Goal: Task Accomplishment & Management: Complete application form

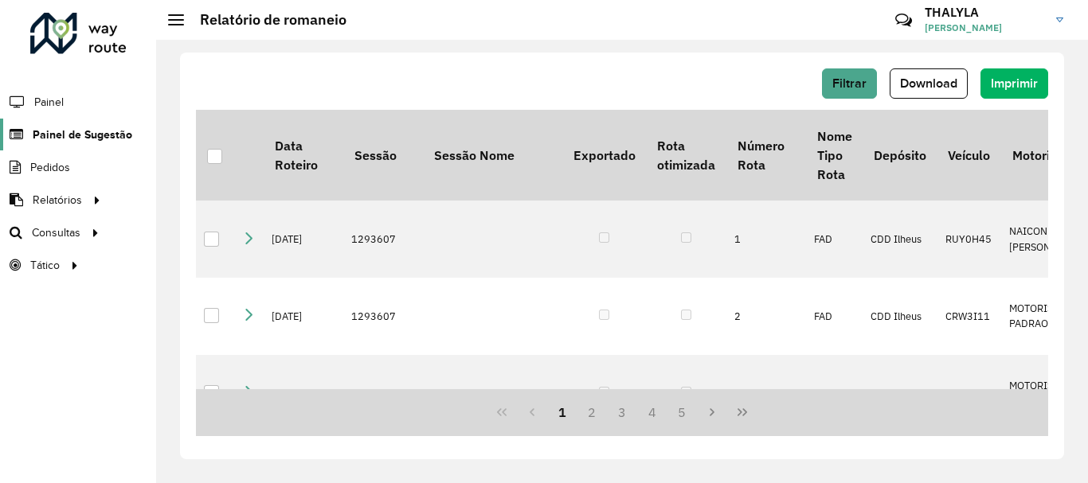
click at [68, 125] on link "Painel de Sugestão" at bounding box center [66, 135] width 132 height 32
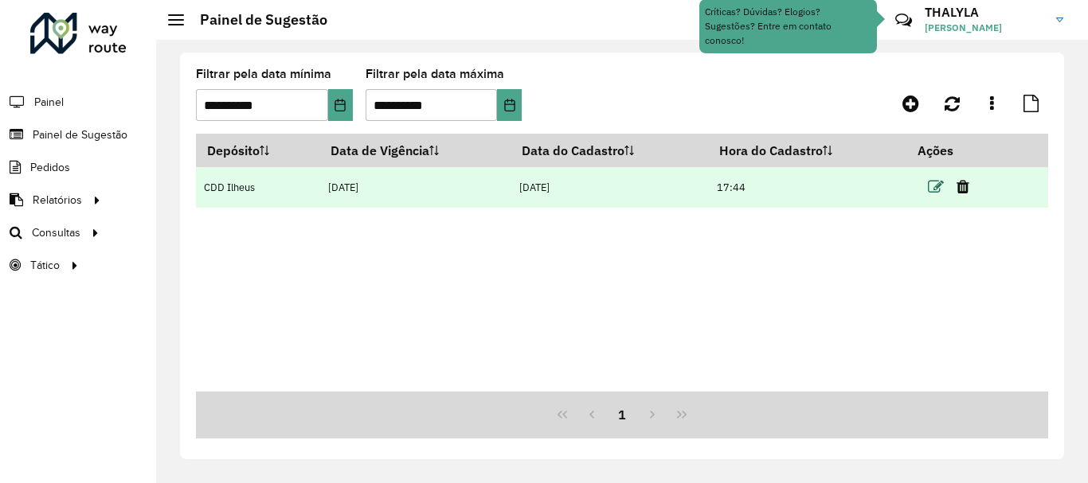
click at [937, 188] on icon at bounding box center [936, 187] width 16 height 16
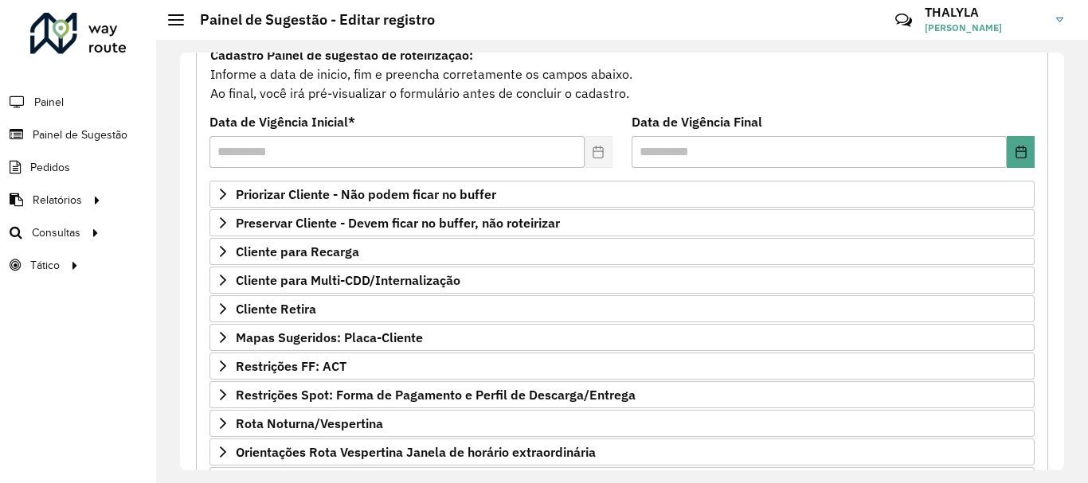
scroll to position [239, 0]
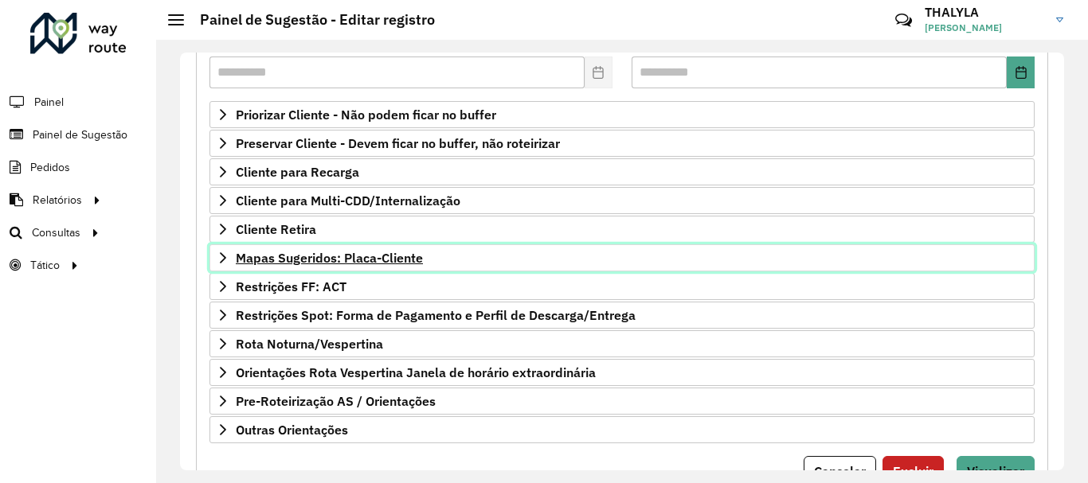
click at [399, 258] on span "Mapas Sugeridos: Placa-Cliente" at bounding box center [329, 258] width 187 height 13
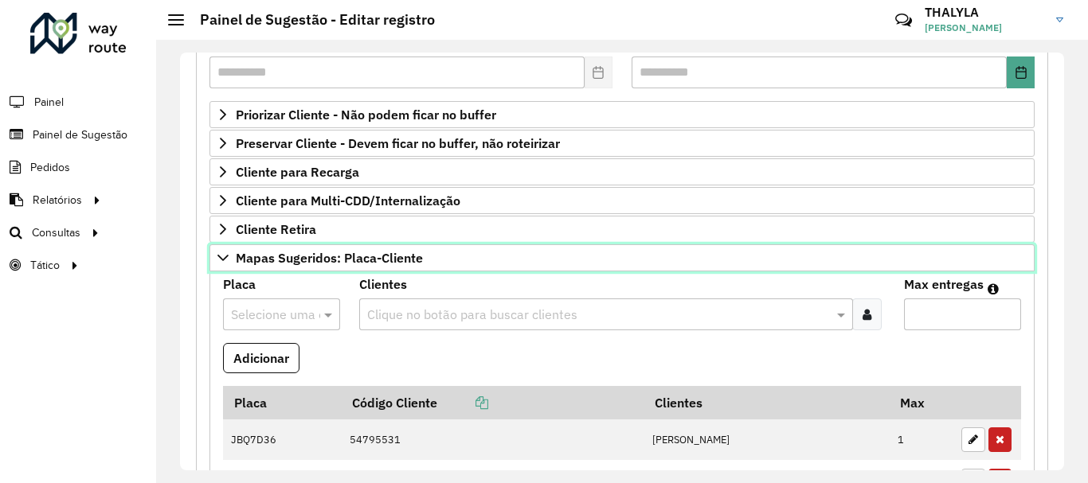
scroll to position [398, 0]
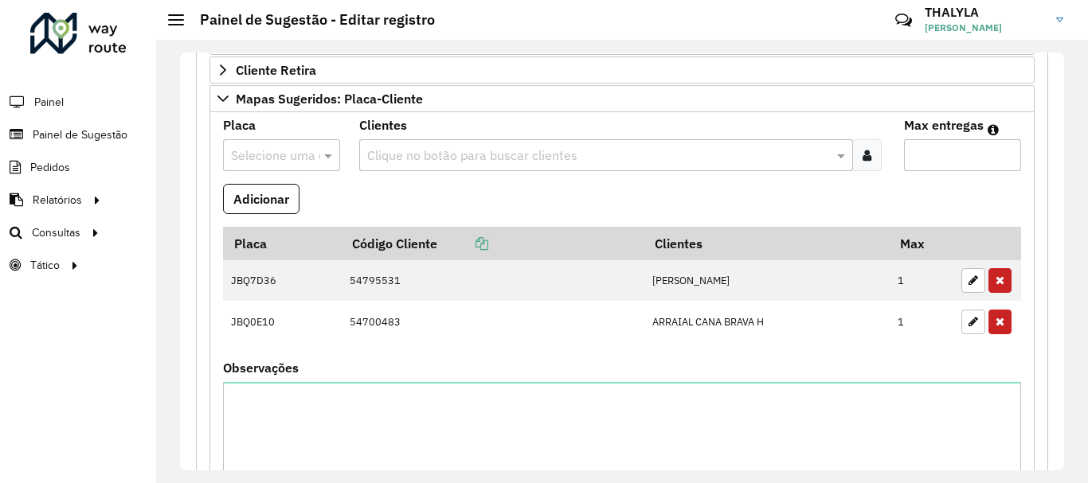
click at [495, 155] on input "text" at bounding box center [598, 156] width 470 height 19
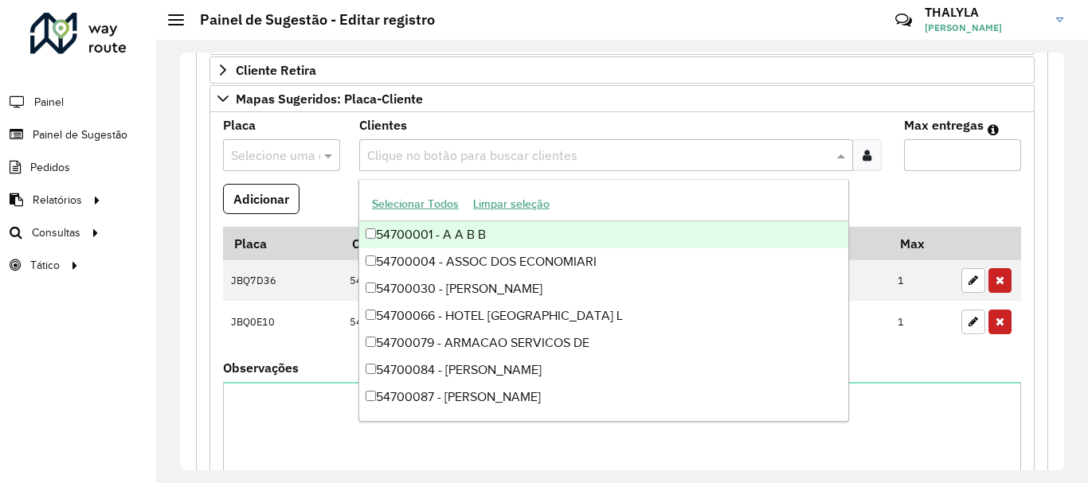
click at [320, 191] on formly-field "Adicionar" at bounding box center [621, 205] width 817 height 43
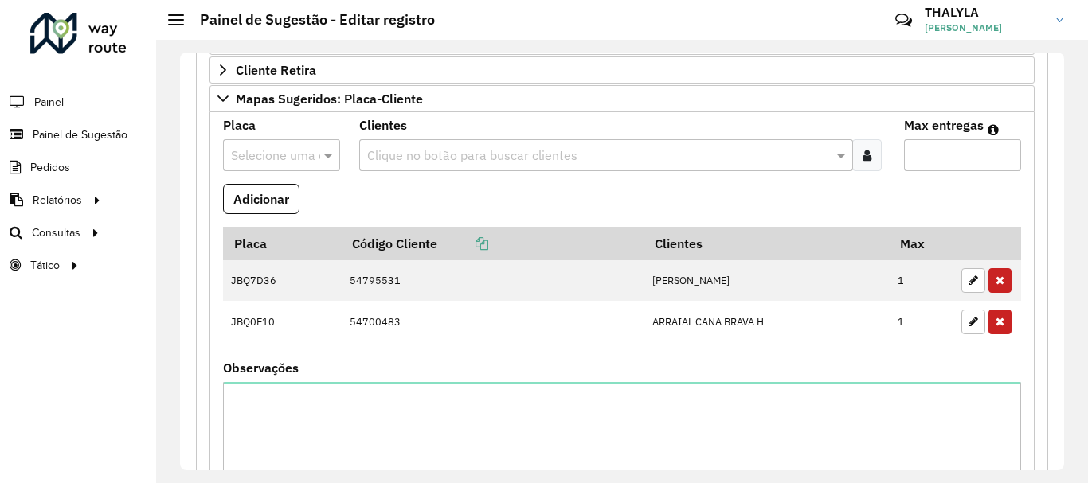
click at [492, 202] on formly-field "Adicionar" at bounding box center [621, 205] width 817 height 43
click at [482, 164] on input "text" at bounding box center [598, 156] width 470 height 19
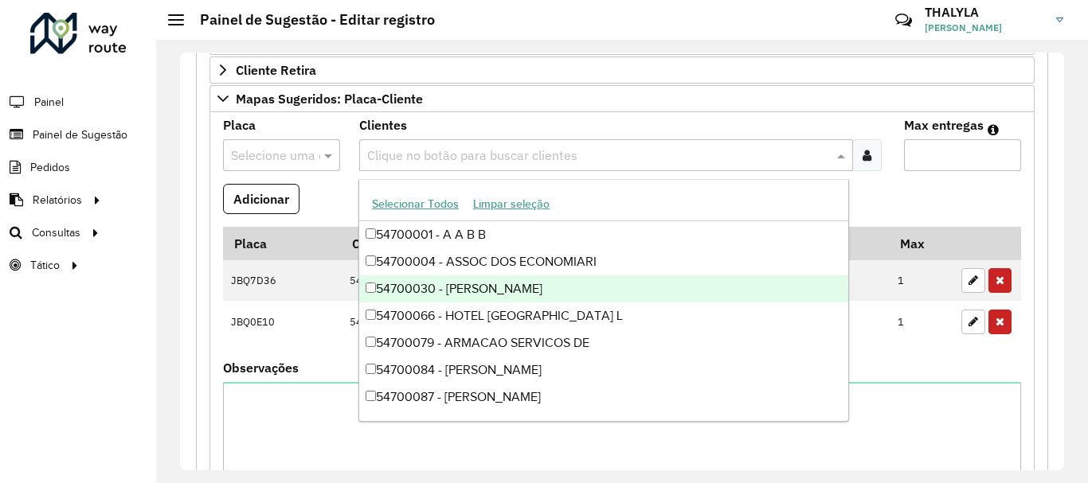
click at [886, 192] on formly-field "Adicionar" at bounding box center [621, 205] width 817 height 43
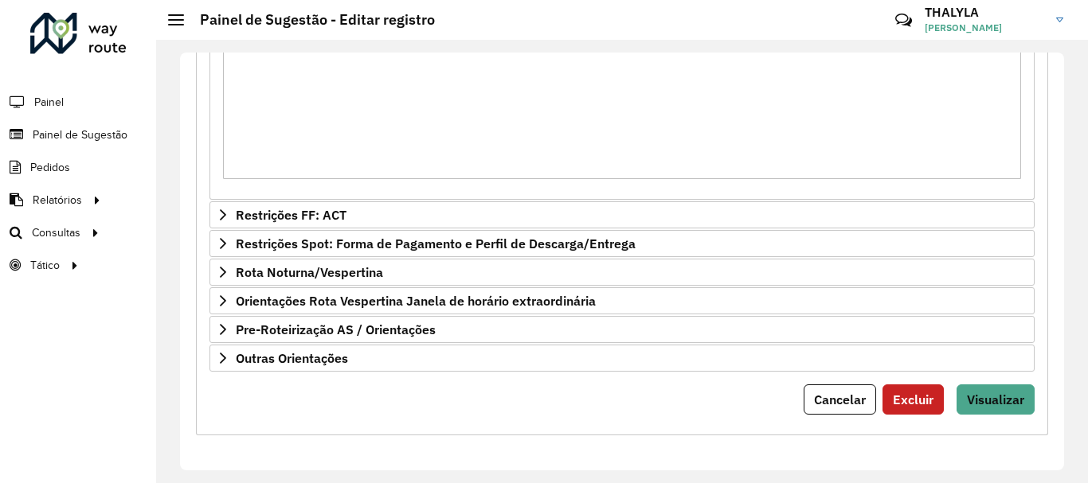
scroll to position [417, 0]
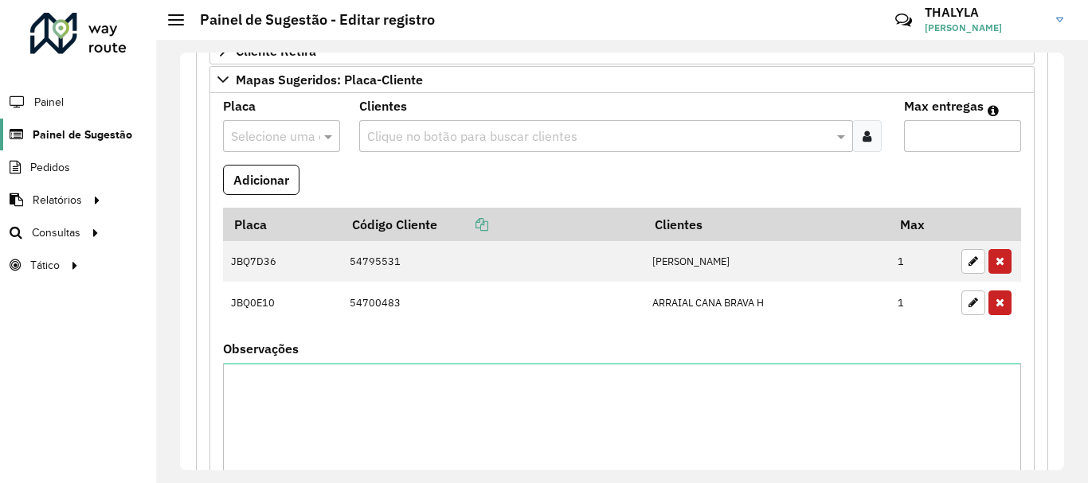
click at [77, 131] on span "Painel de Sugestão" at bounding box center [83, 135] width 100 height 17
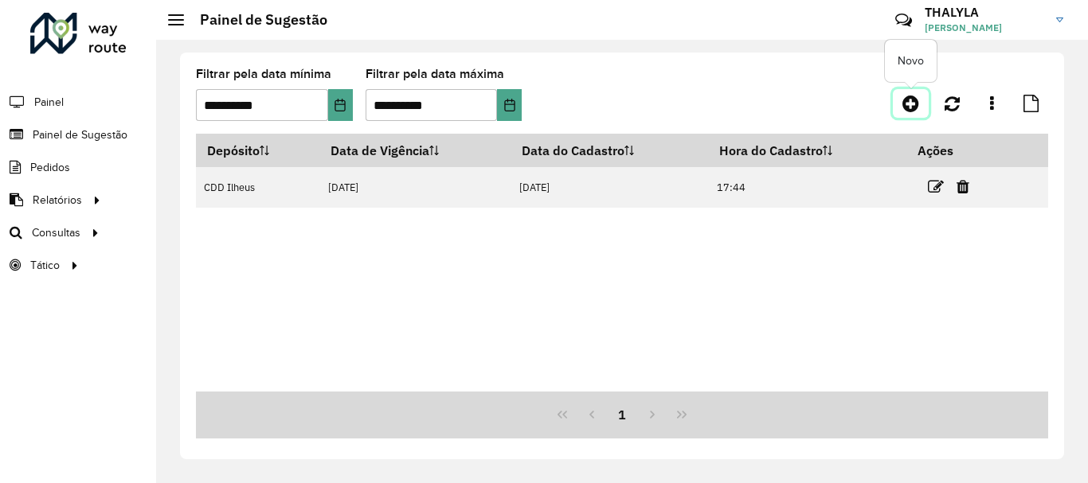
click at [909, 108] on icon at bounding box center [910, 103] width 17 height 19
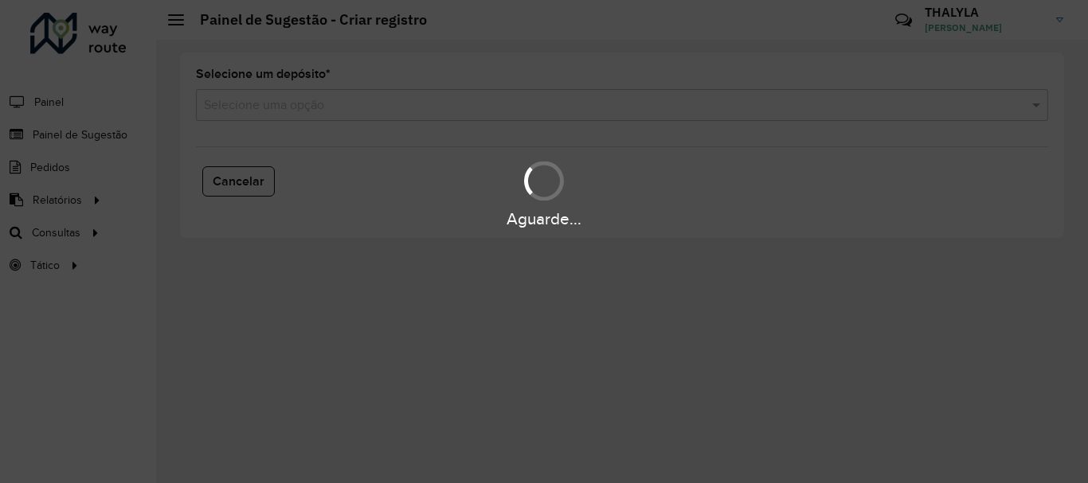
click at [280, 98] on div "Aguarde..." at bounding box center [544, 241] width 1088 height 483
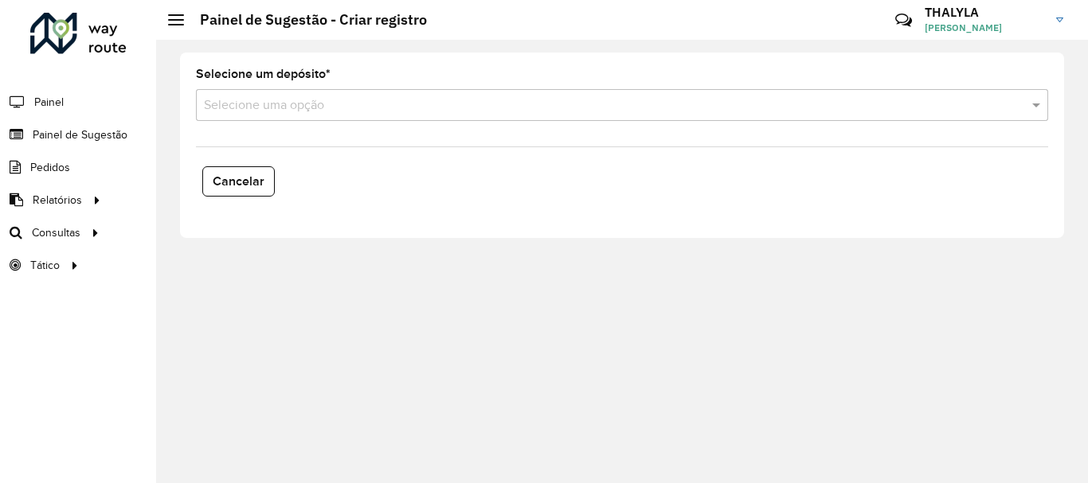
click at [283, 110] on input "text" at bounding box center [606, 105] width 804 height 19
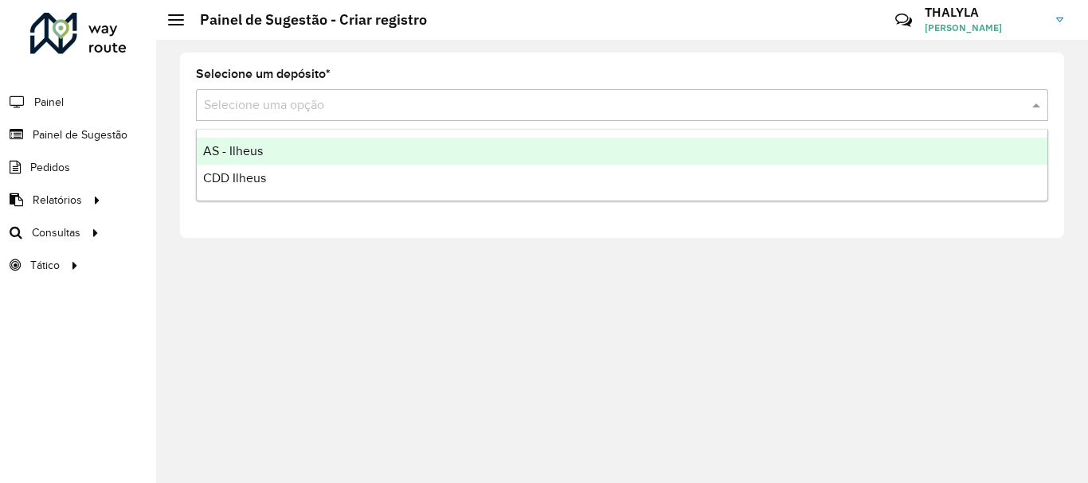
click at [264, 149] on div "AS - Ilheus" at bounding box center [622, 151] width 851 height 27
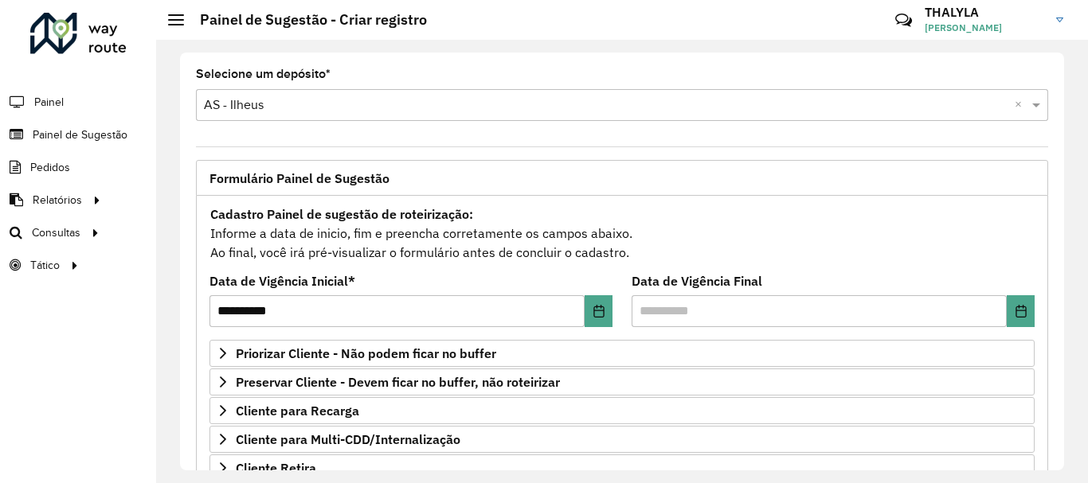
scroll to position [159, 0]
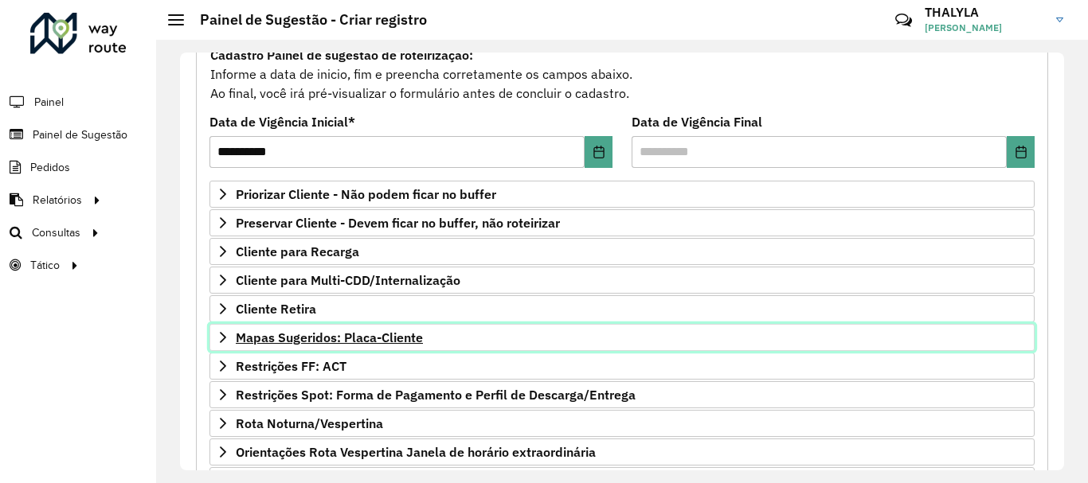
click at [422, 339] on span "Mapas Sugeridos: Placa-Cliente" at bounding box center [329, 337] width 187 height 13
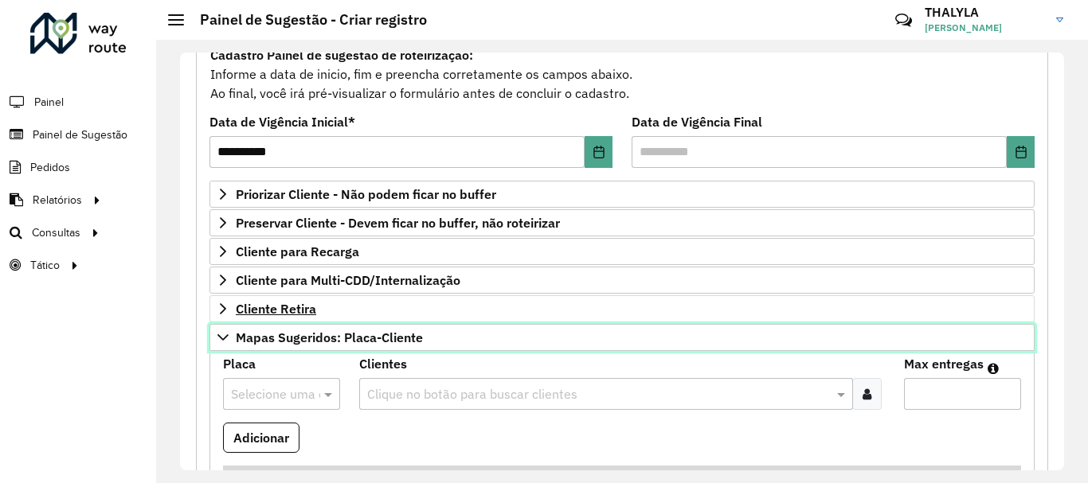
scroll to position [319, 0]
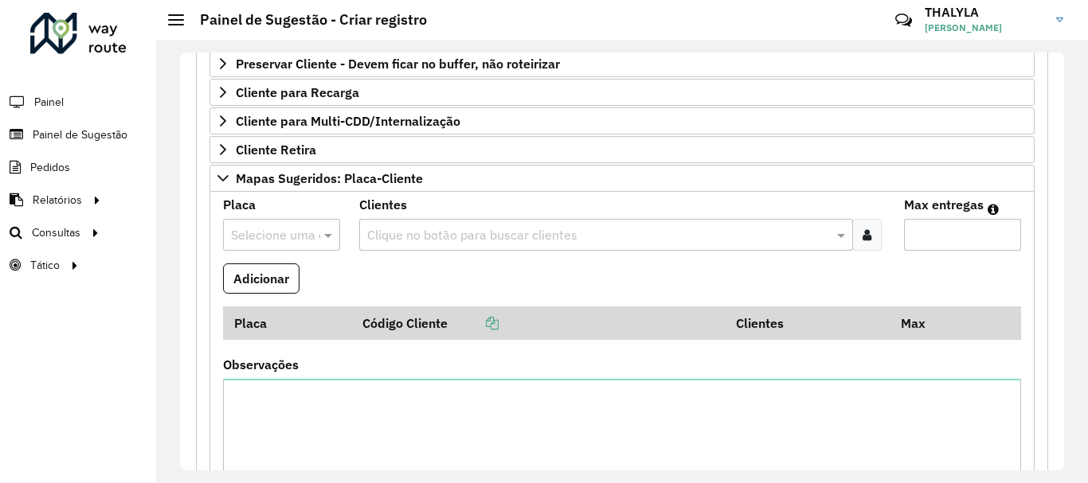
click at [505, 229] on input "text" at bounding box center [598, 235] width 470 height 19
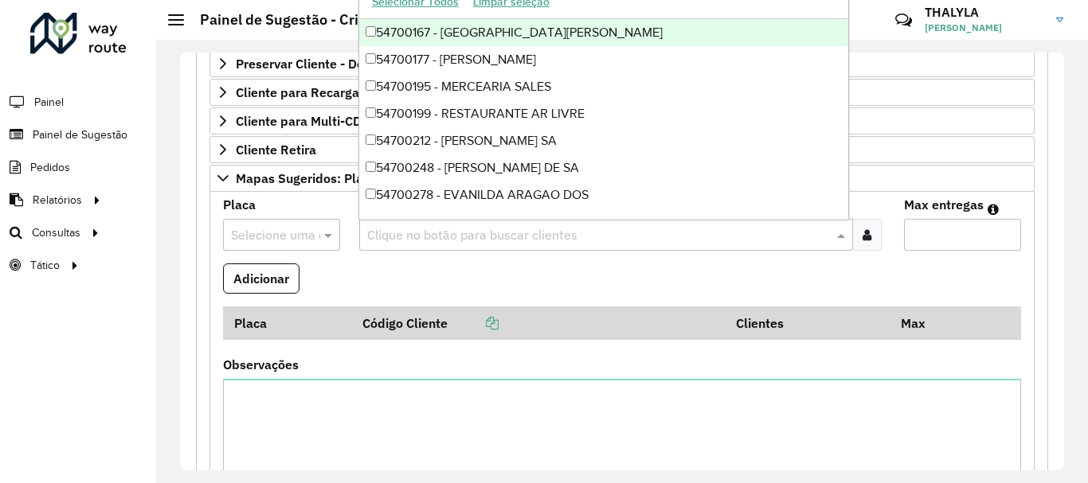
paste input "*****"
type input "*****"
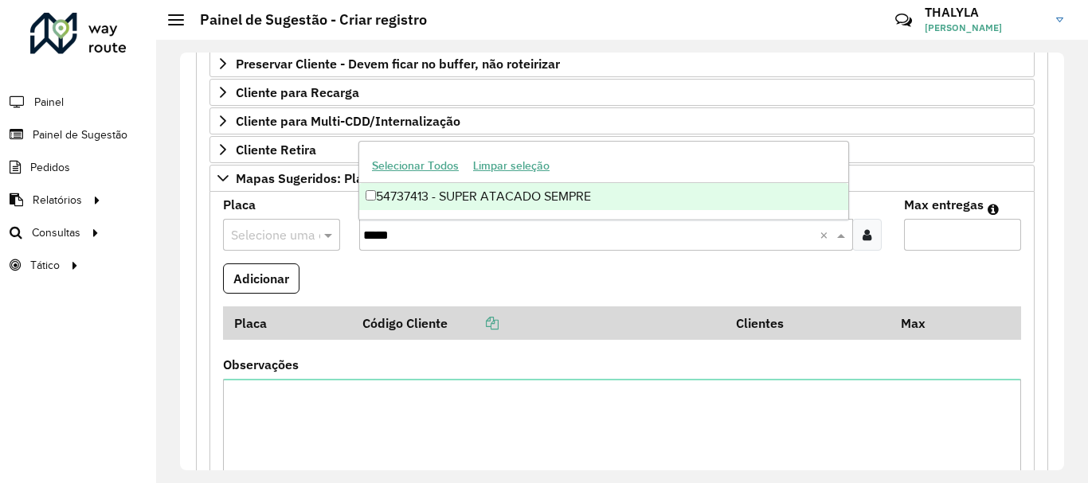
click at [506, 197] on div "54737413 - SUPER ATACADO SEMPRE" at bounding box center [603, 196] width 489 height 27
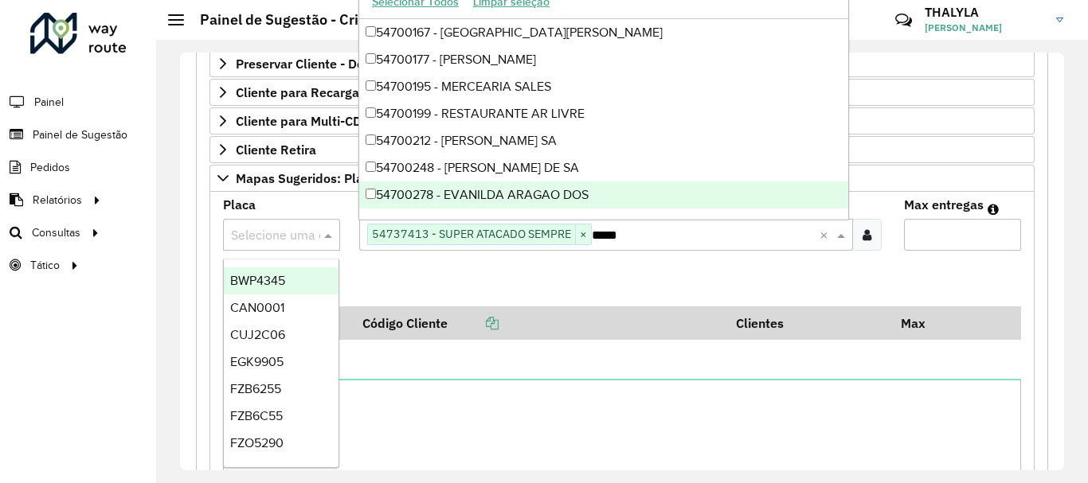
click at [256, 241] on input "text" at bounding box center [265, 235] width 69 height 19
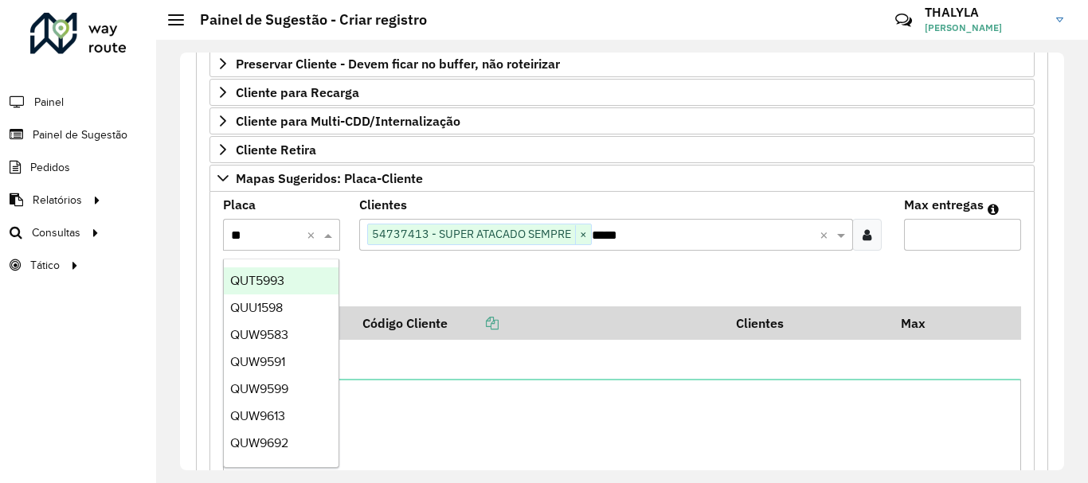
type input "***"
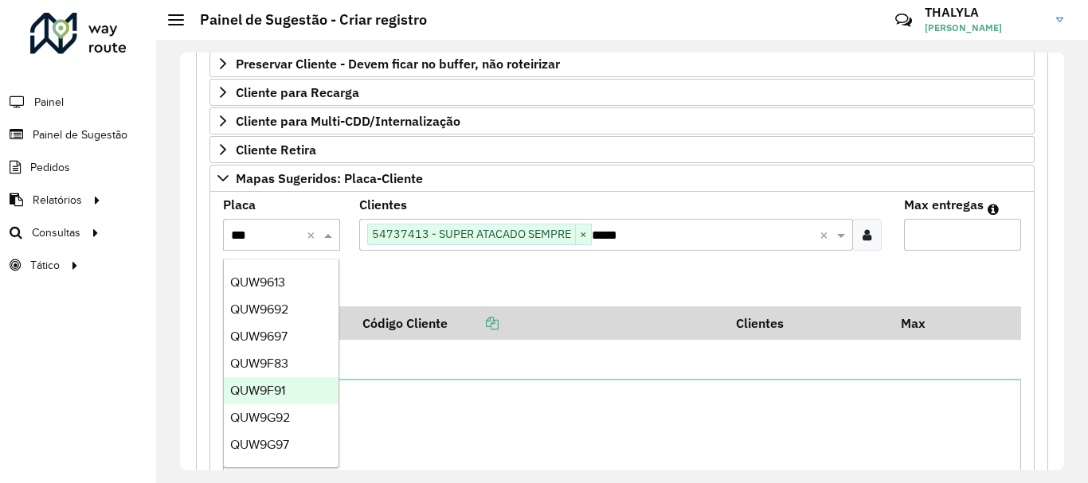
click at [280, 390] on span "QUW9F91" at bounding box center [257, 391] width 55 height 14
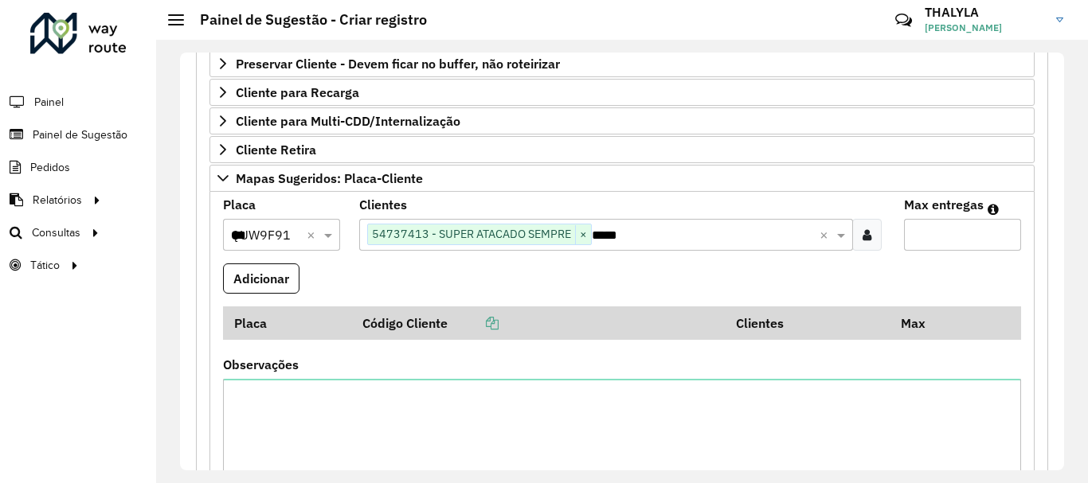
click at [956, 244] on input "Max entregas" at bounding box center [962, 235] width 117 height 32
type input "*"
click at [268, 277] on button "Adicionar" at bounding box center [261, 279] width 76 height 30
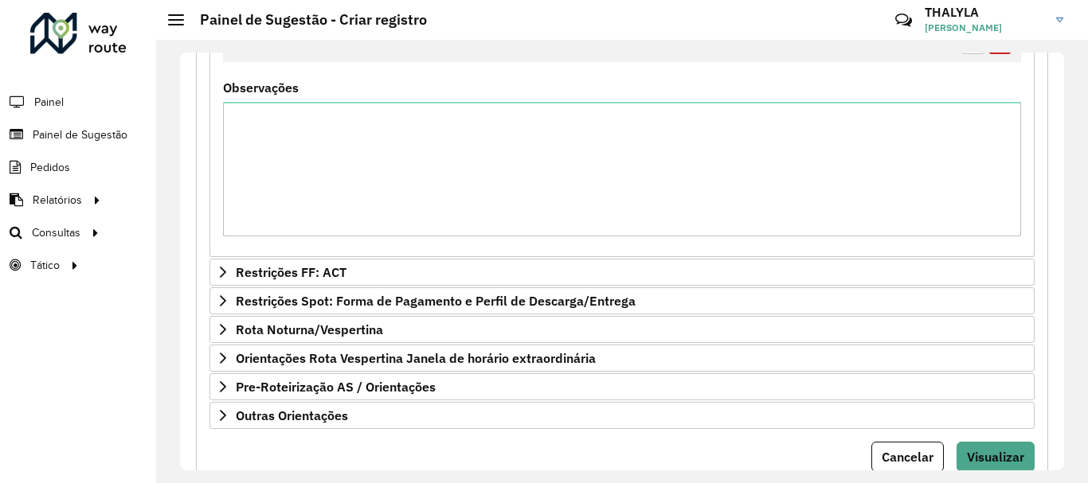
scroll to position [694, 0]
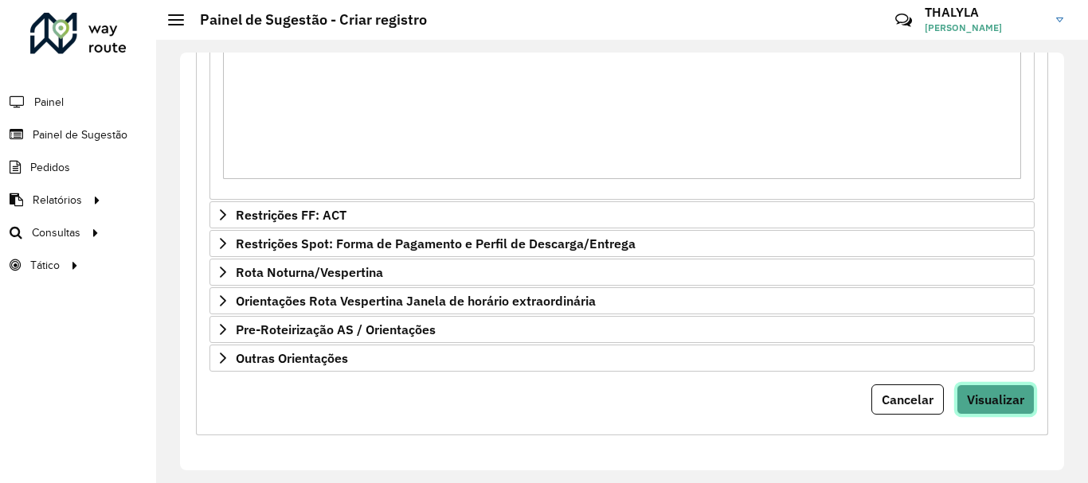
click at [999, 409] on button "Visualizar" at bounding box center [995, 400] width 78 height 30
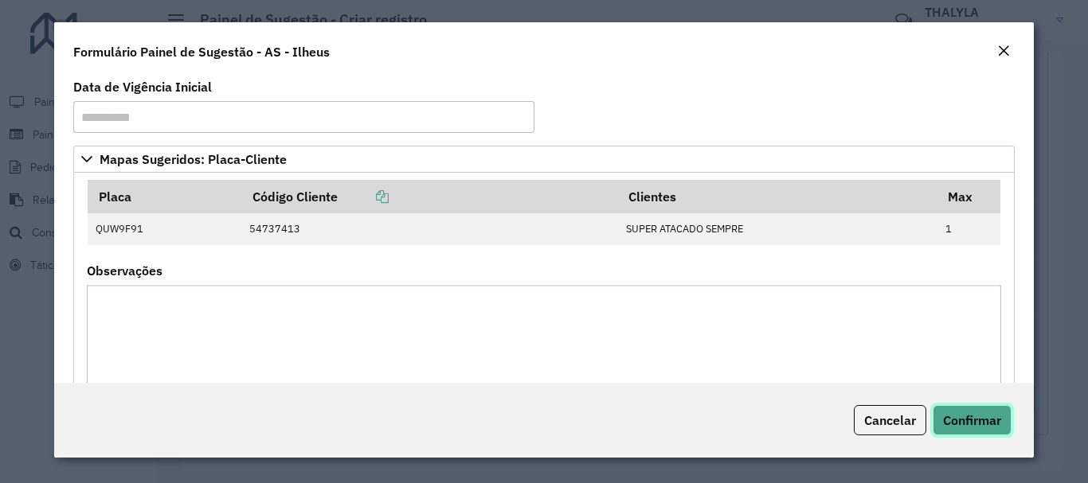
click at [960, 421] on span "Confirmar" at bounding box center [972, 421] width 58 height 16
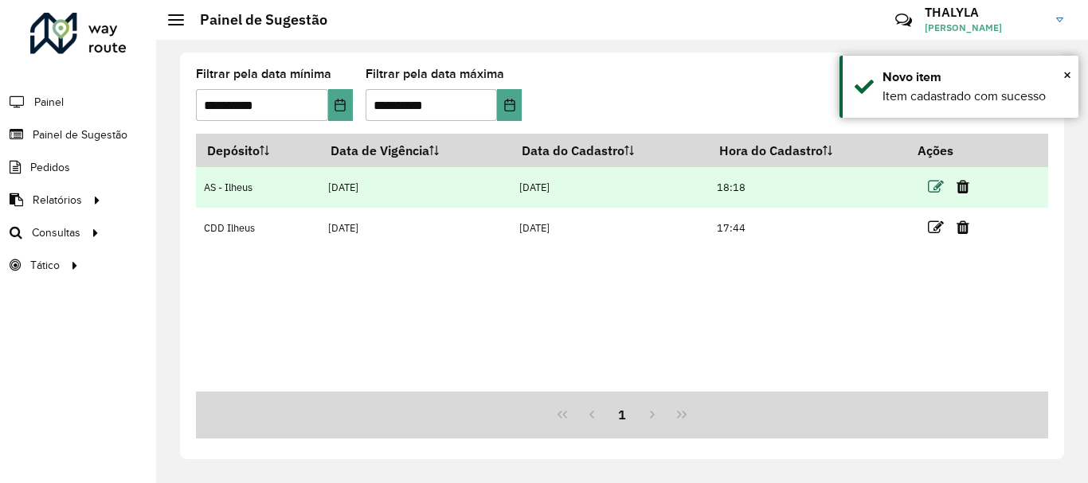
click at [932, 182] on icon at bounding box center [936, 187] width 16 height 16
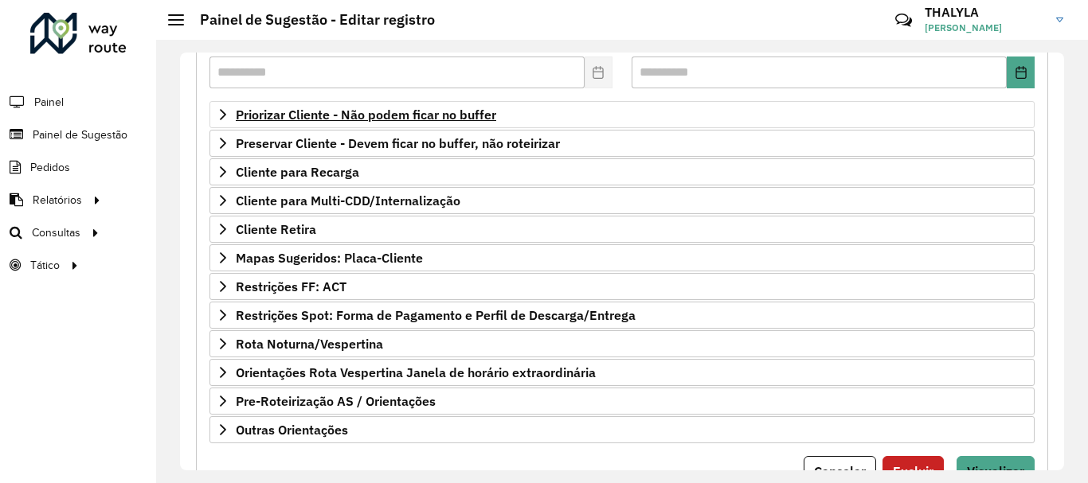
scroll to position [311, 0]
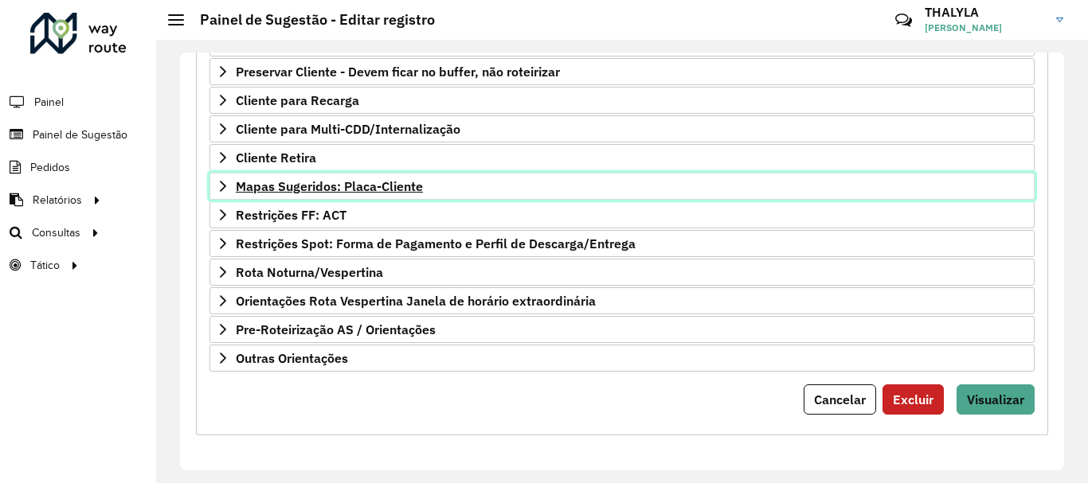
click at [507, 178] on link "Mapas Sugeridos: Placa-Cliente" at bounding box center [621, 186] width 825 height 27
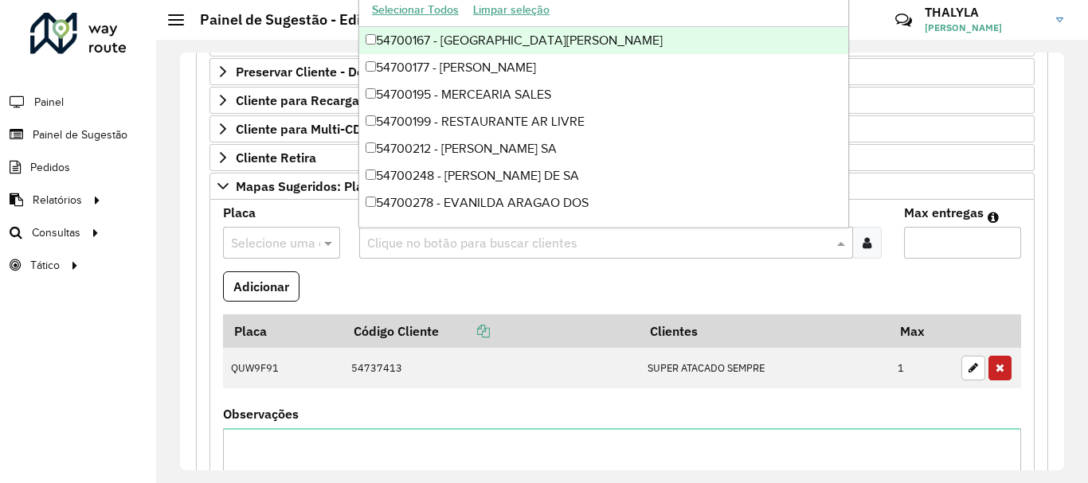
click at [615, 244] on input "text" at bounding box center [598, 243] width 470 height 19
paste input "*****"
type input "*****"
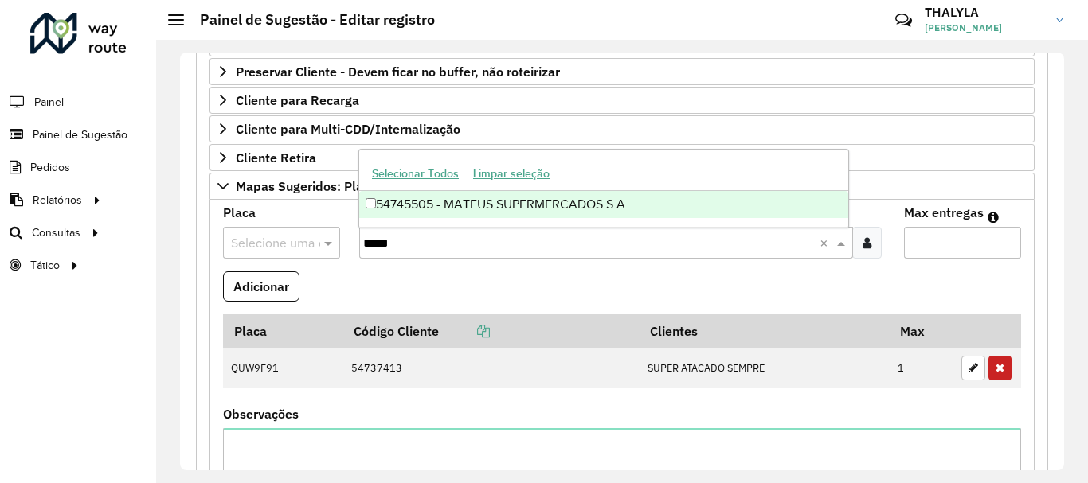
click at [611, 209] on div "54745505 - MATEUS SUPERMERCADOS S.A." at bounding box center [603, 204] width 489 height 27
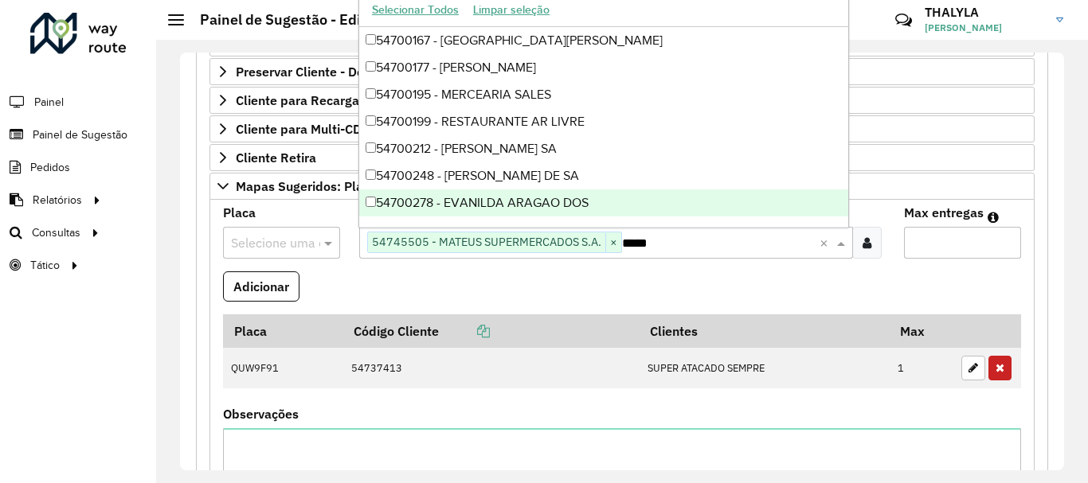
click at [257, 241] on input "text" at bounding box center [265, 243] width 69 height 19
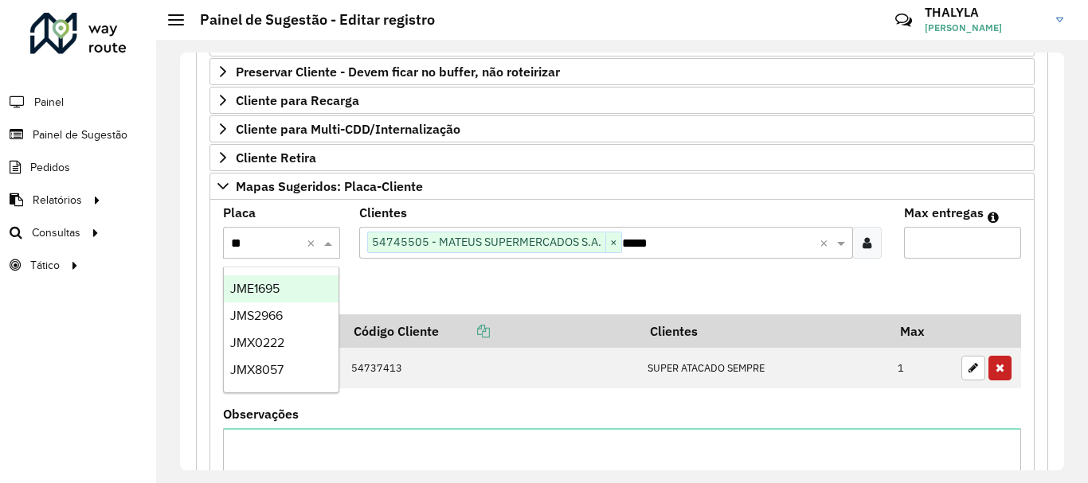
type input "***"
click at [303, 292] on div "JMX0222" at bounding box center [281, 289] width 115 height 27
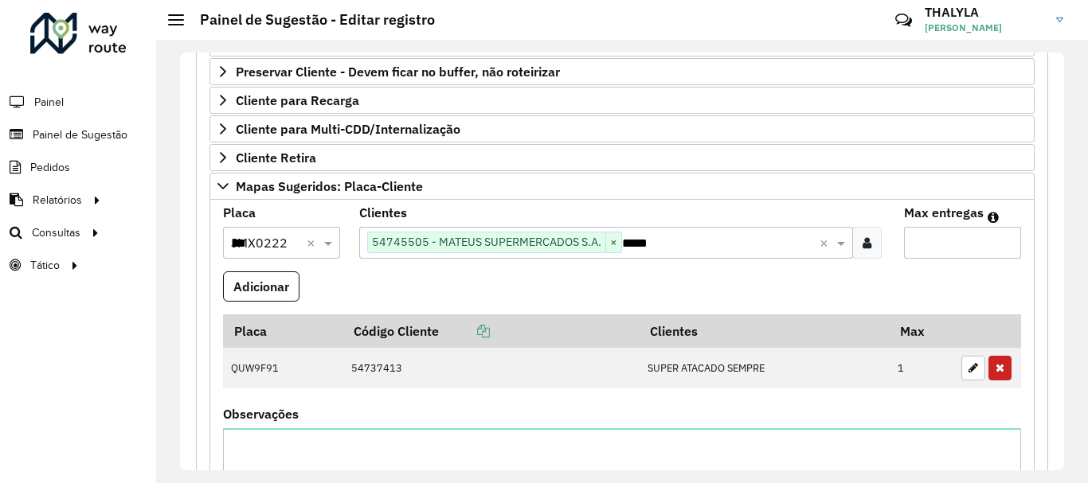
click at [952, 245] on input "Max entregas" at bounding box center [962, 243] width 117 height 32
type input "*"
click at [261, 285] on button "Adicionar" at bounding box center [261, 287] width 76 height 30
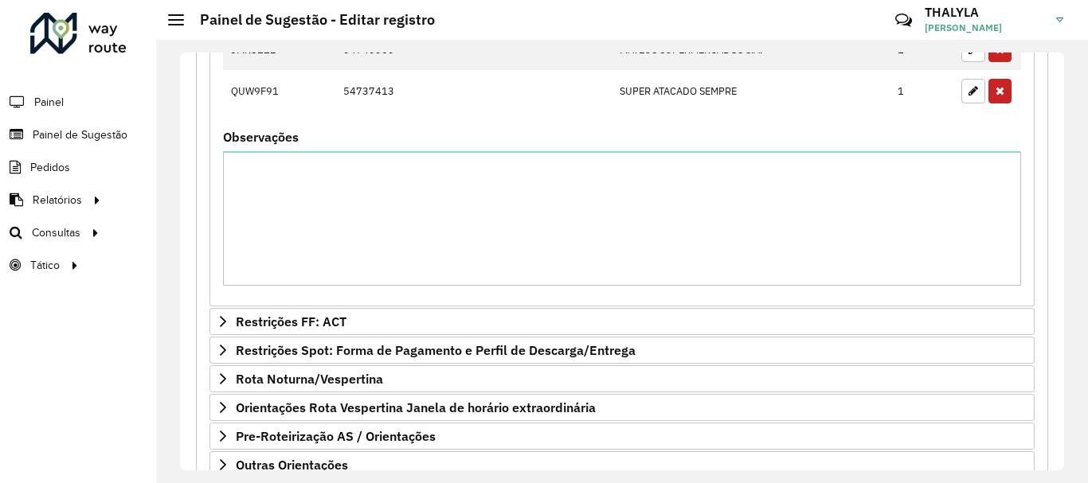
scroll to position [736, 0]
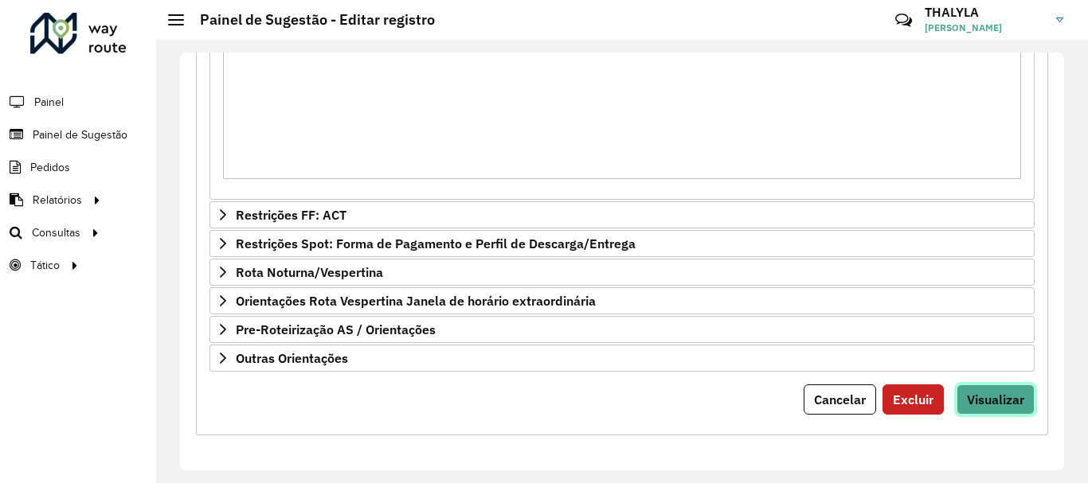
click at [987, 404] on span "Visualizar" at bounding box center [995, 400] width 57 height 16
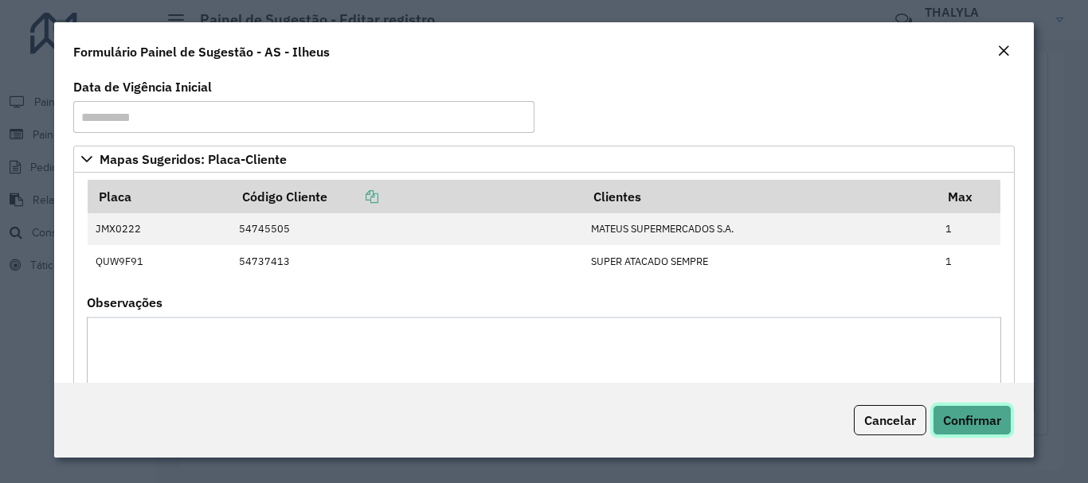
click at [980, 428] on span "Confirmar" at bounding box center [972, 421] width 58 height 16
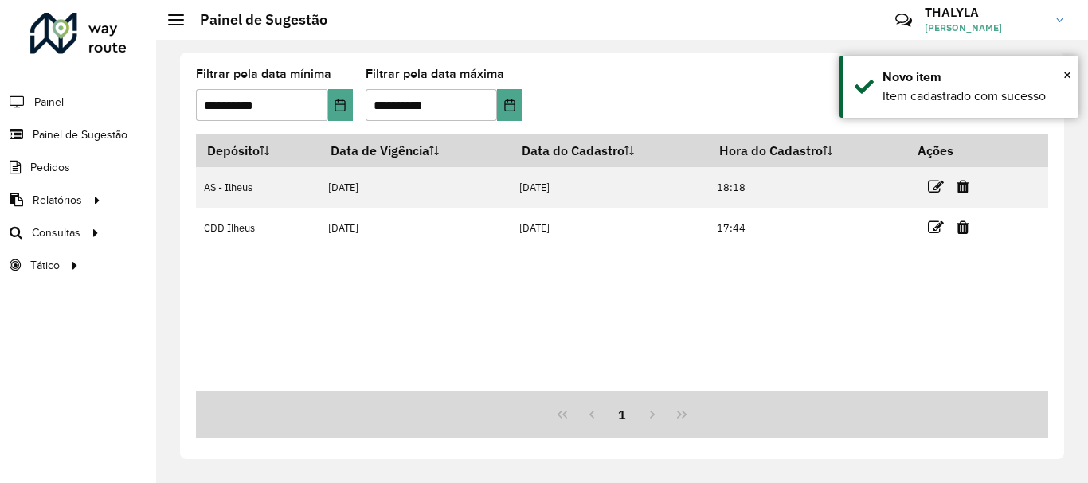
click at [562, 297] on div "Depósito Data de Vigência Data do Cadastro Hora do Cadastro Ações AS - Ilheus […" at bounding box center [622, 263] width 852 height 258
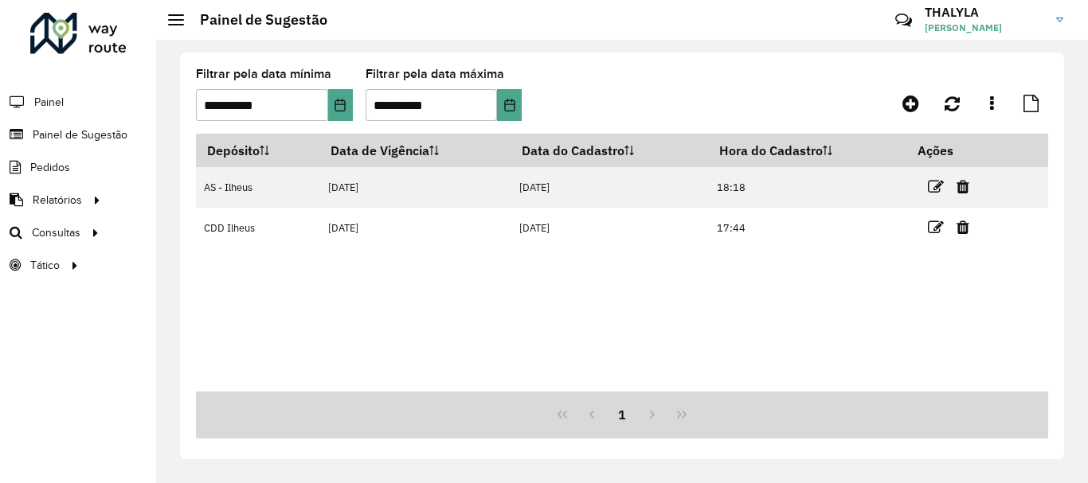
click at [722, 268] on div "Depósito Data de Vigência Data do Cadastro Hora do Cadastro Ações AS - Ilheus […" at bounding box center [622, 263] width 852 height 258
